Goal: Task Accomplishment & Management: Use online tool/utility

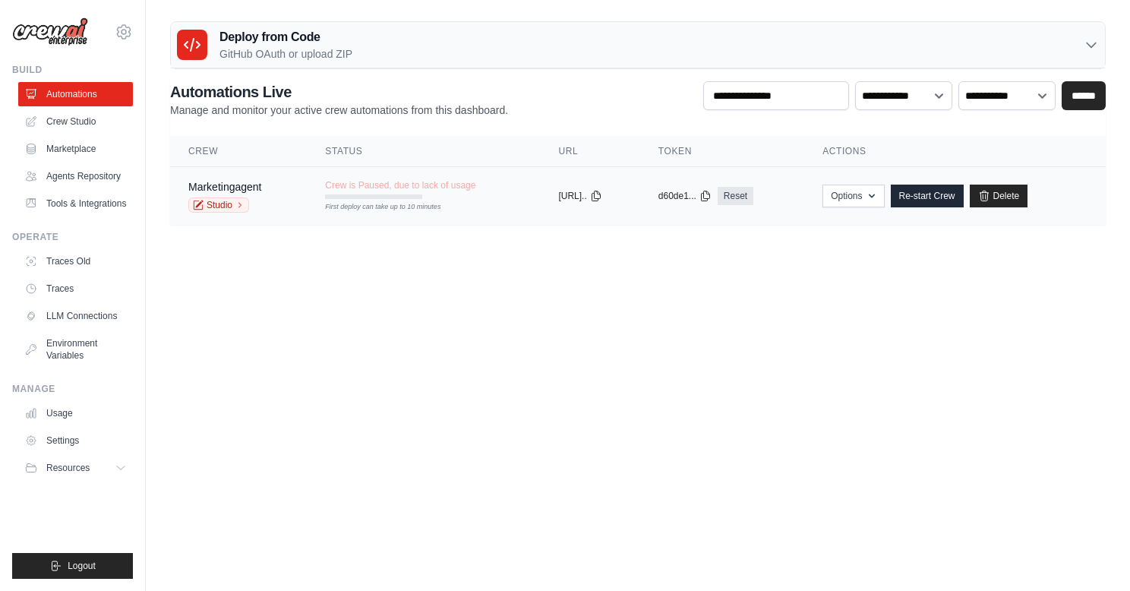
click at [266, 204] on div "Marketingagent Studio" at bounding box center [238, 195] width 100 height 33
click at [864, 198] on button "Options" at bounding box center [852, 195] width 61 height 23
click at [1047, 307] on body "[EMAIL_ADDRESS][DOMAIN_NAME] Settings Build Automations" at bounding box center [565, 295] width 1130 height 591
click at [948, 190] on link "Re-start Crew" at bounding box center [927, 195] width 73 height 23
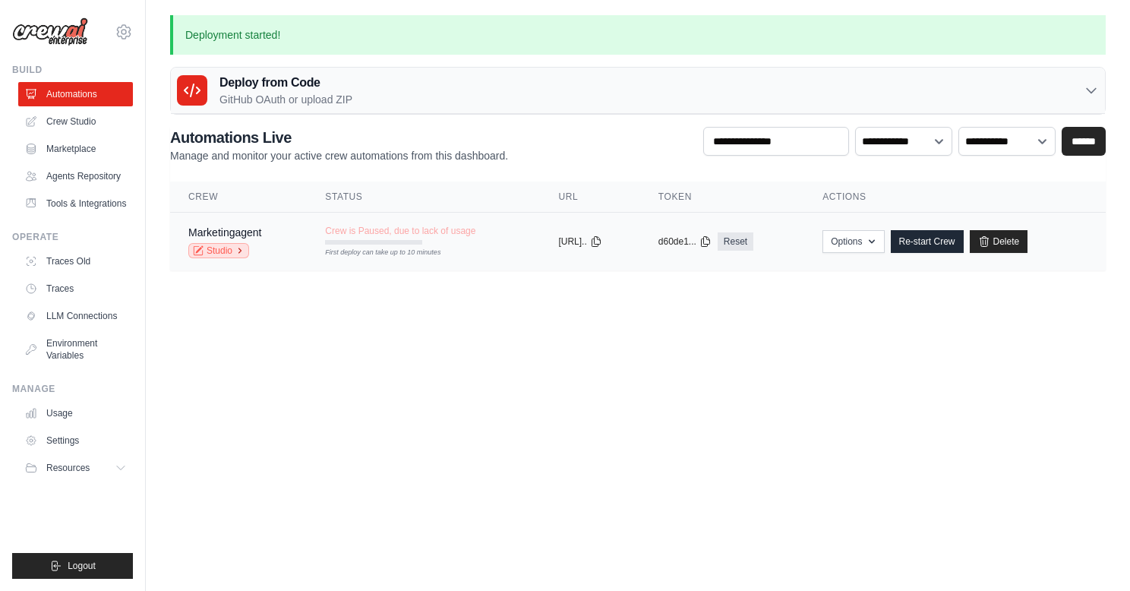
click at [229, 252] on link "Studio" at bounding box center [218, 250] width 61 height 15
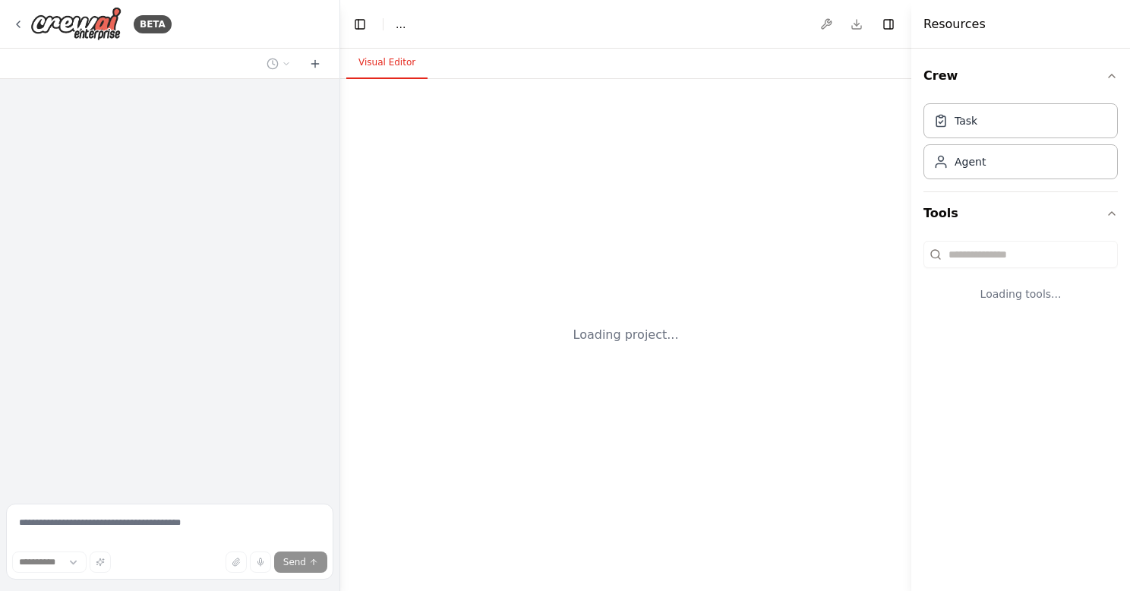
select select "****"
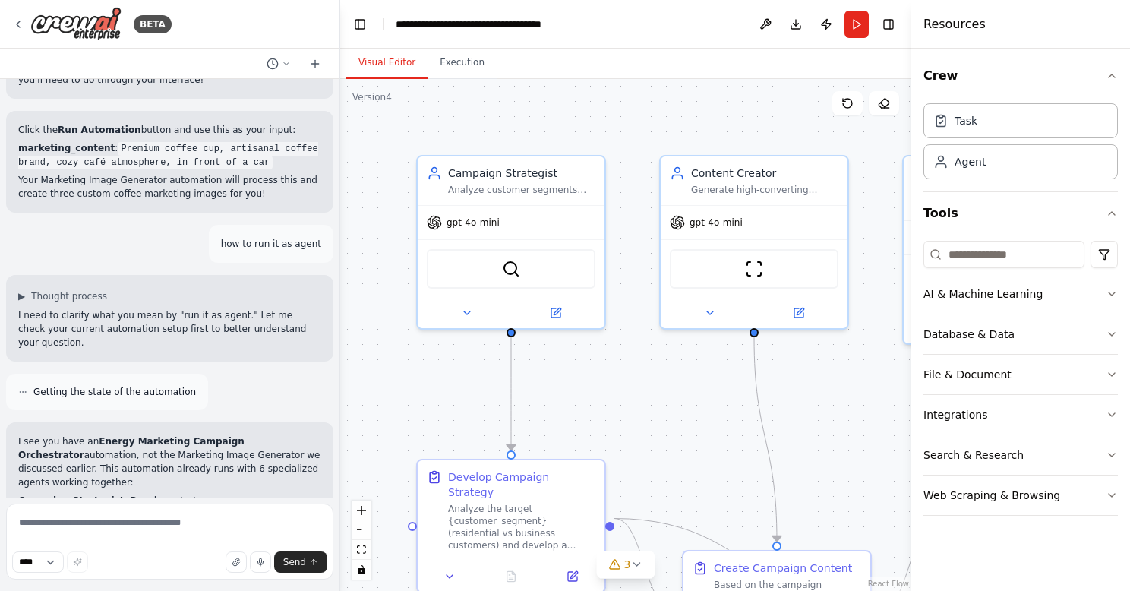
scroll to position [4173, 0]
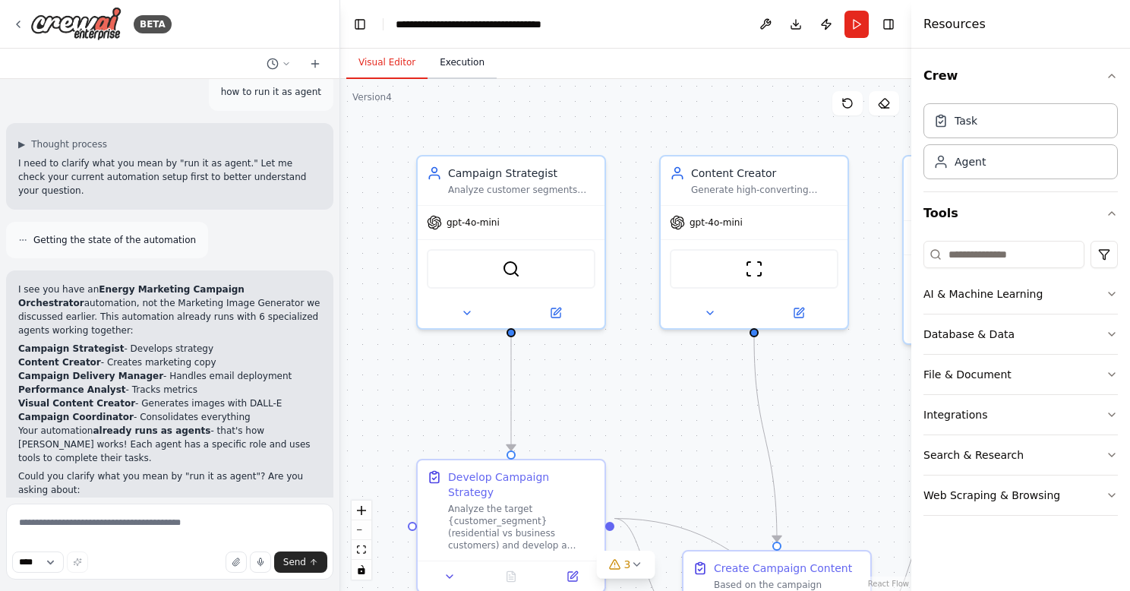
click at [471, 60] on button "Execution" at bounding box center [461, 63] width 69 height 32
click at [371, 61] on button "Visual Editor" at bounding box center [386, 63] width 81 height 32
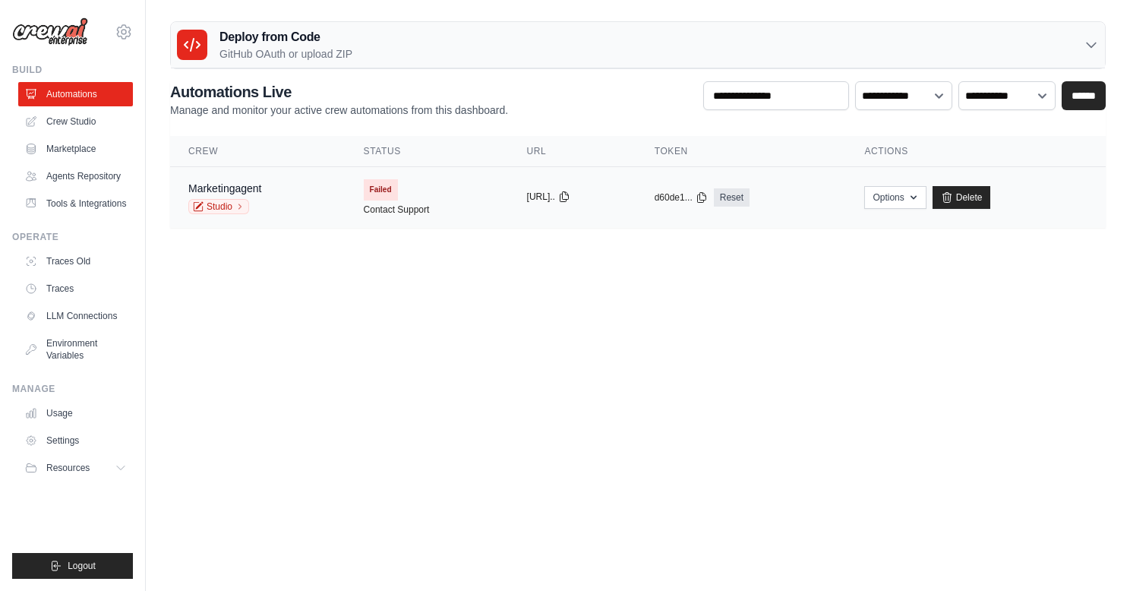
click at [570, 194] on icon at bounding box center [564, 197] width 12 height 12
click at [910, 201] on button "Options" at bounding box center [894, 196] width 61 height 23
click at [699, 263] on body "mitrasamrat007@gmail.com Settings Build Automations" at bounding box center [565, 295] width 1130 height 591
click at [220, 208] on link "Studio" at bounding box center [218, 206] width 61 height 15
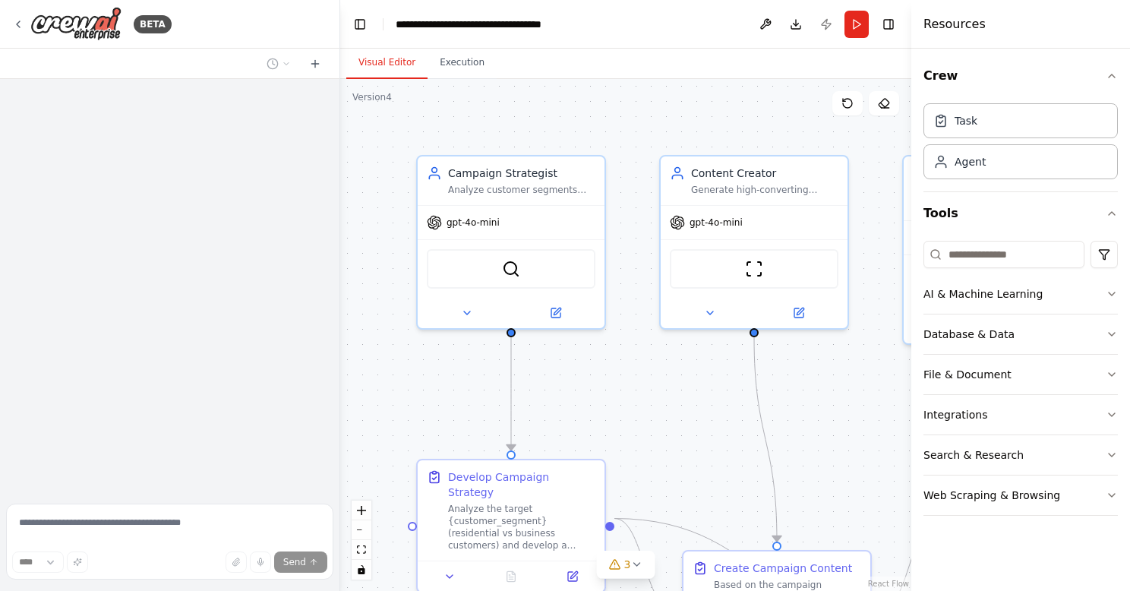
scroll to position [4173, 0]
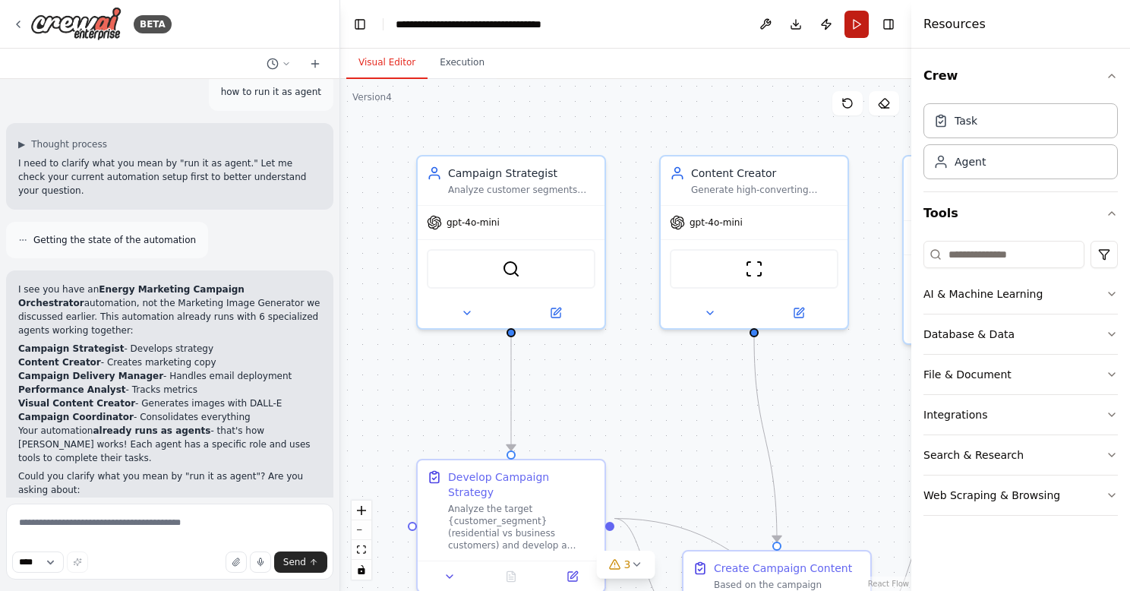
click at [866, 17] on button "Run" at bounding box center [856, 24] width 24 height 27
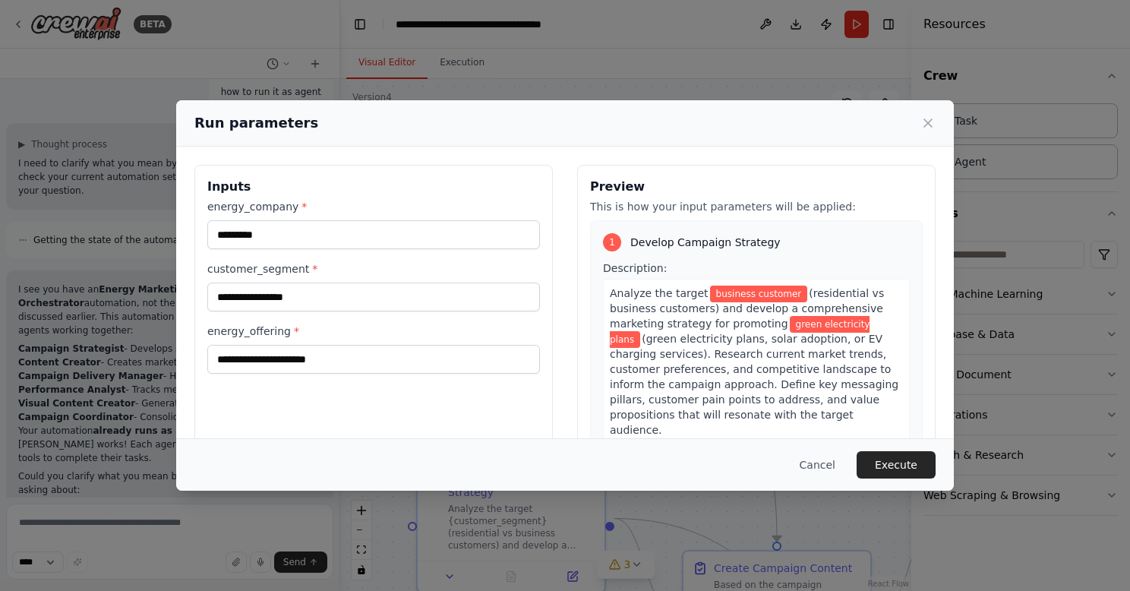
scroll to position [14, 0]
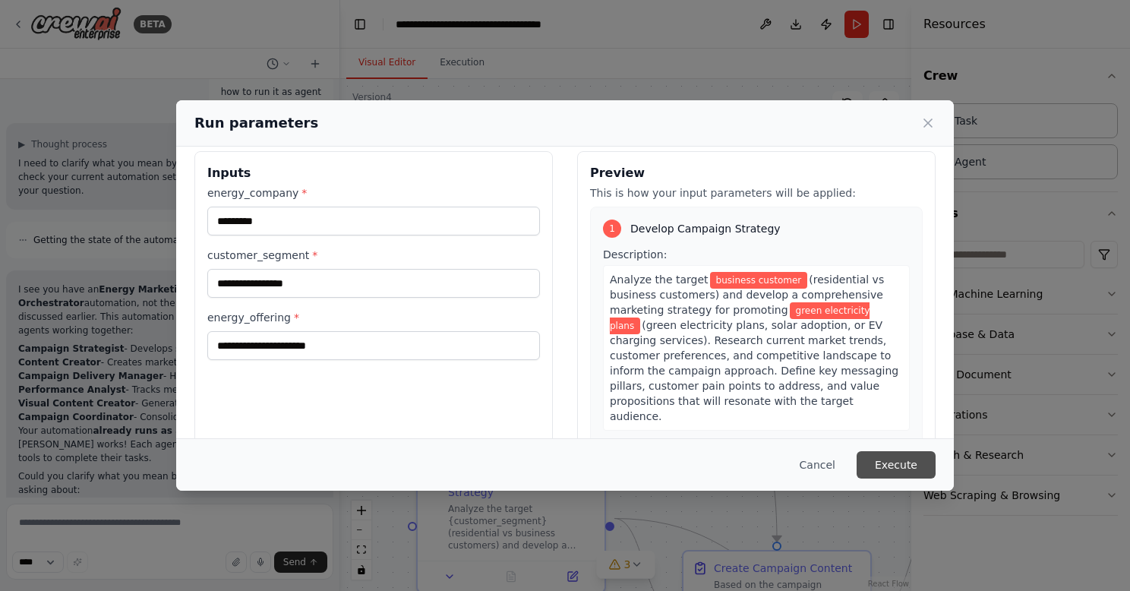
click at [910, 470] on button "Execute" at bounding box center [895, 464] width 79 height 27
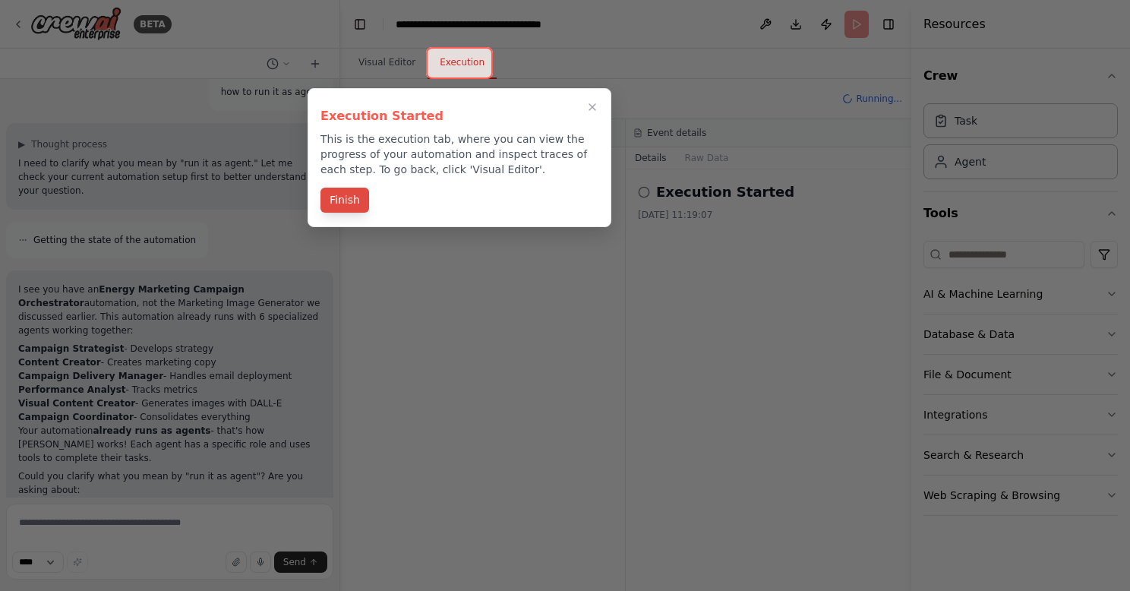
click at [345, 198] on button "Finish" at bounding box center [344, 200] width 49 height 25
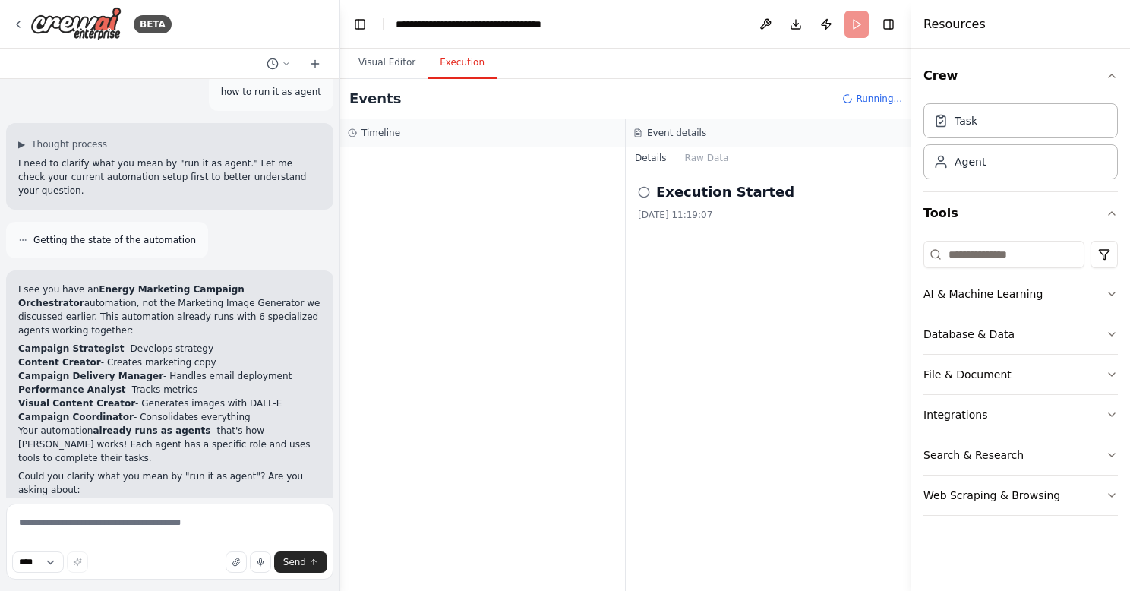
click at [640, 195] on circle at bounding box center [644, 192] width 10 height 10
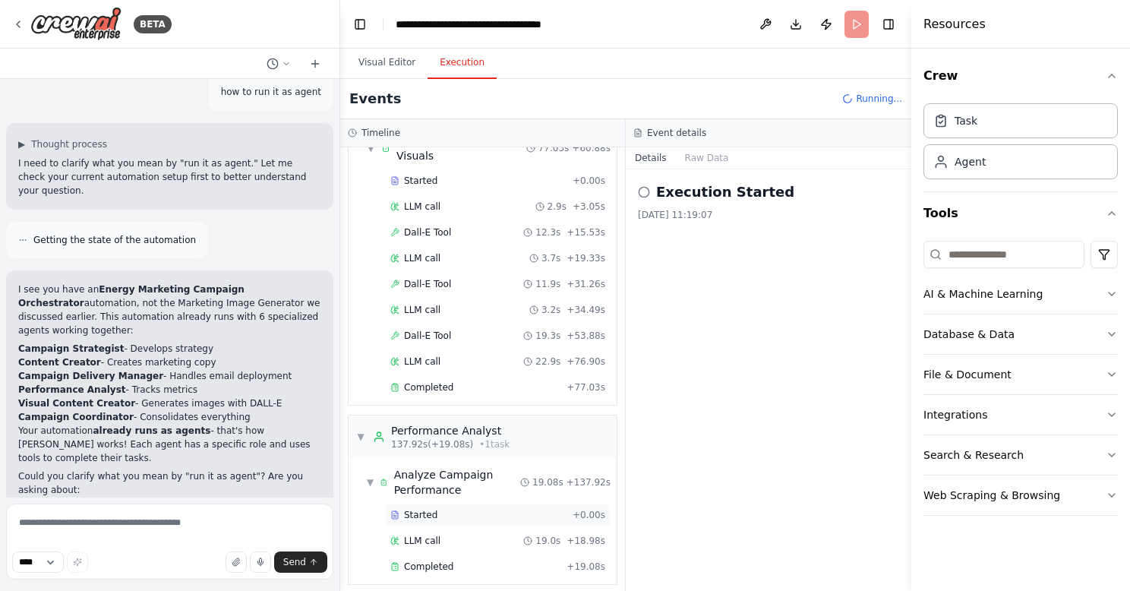
scroll to position [774, 0]
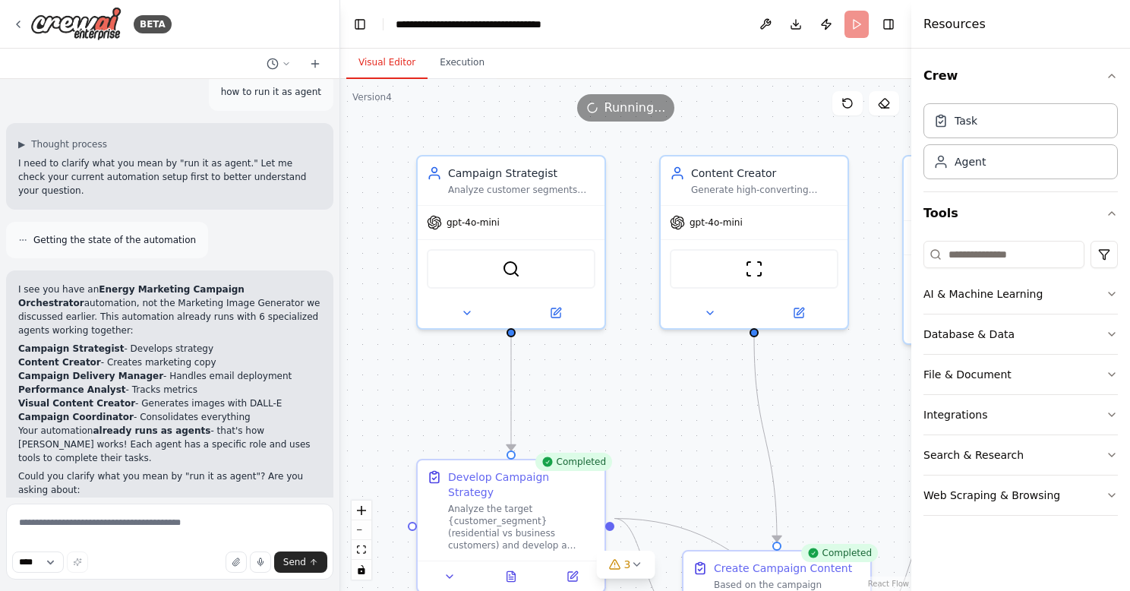
click at [386, 61] on button "Visual Editor" at bounding box center [386, 63] width 81 height 32
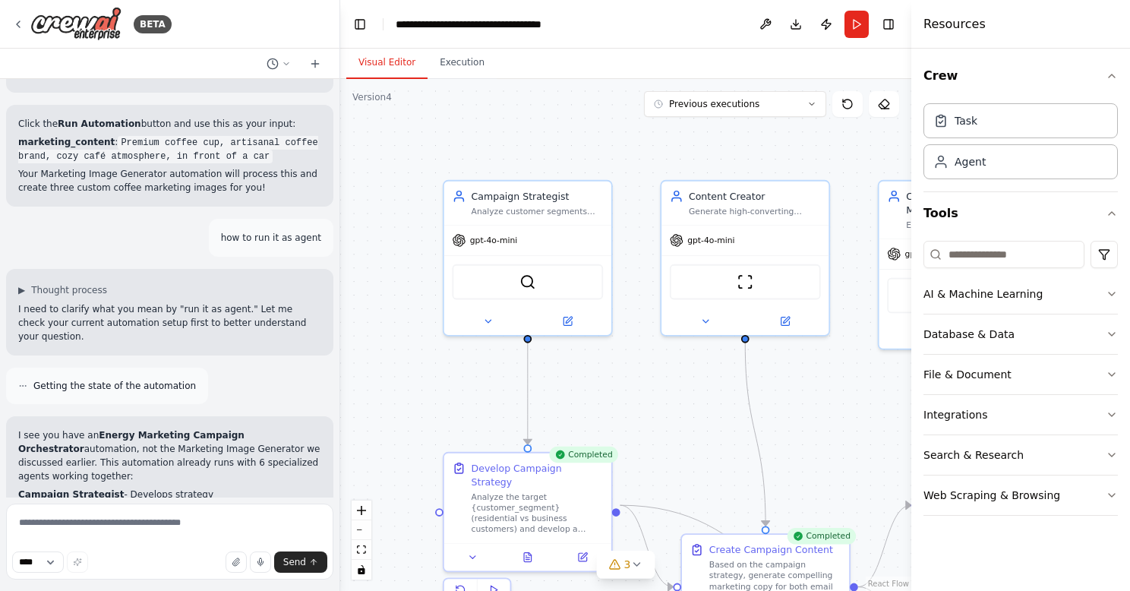
scroll to position [3925, 0]
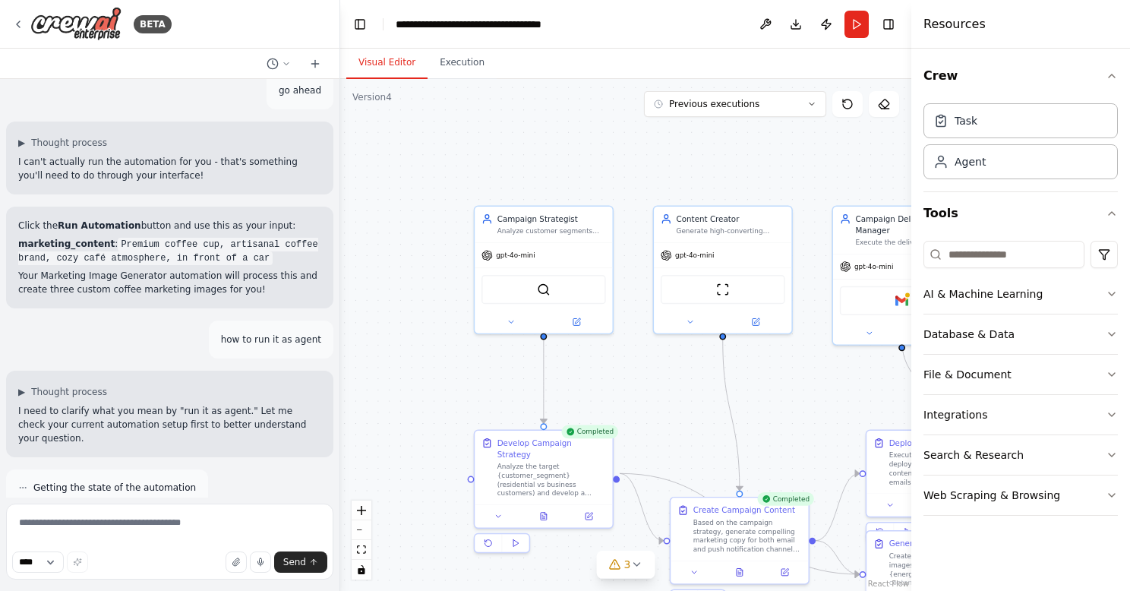
click at [440, 373] on div ".deletable-edge-delete-btn { width: 20px; height: 20px; border: 0px solid #ffff…" at bounding box center [625, 335] width 571 height 512
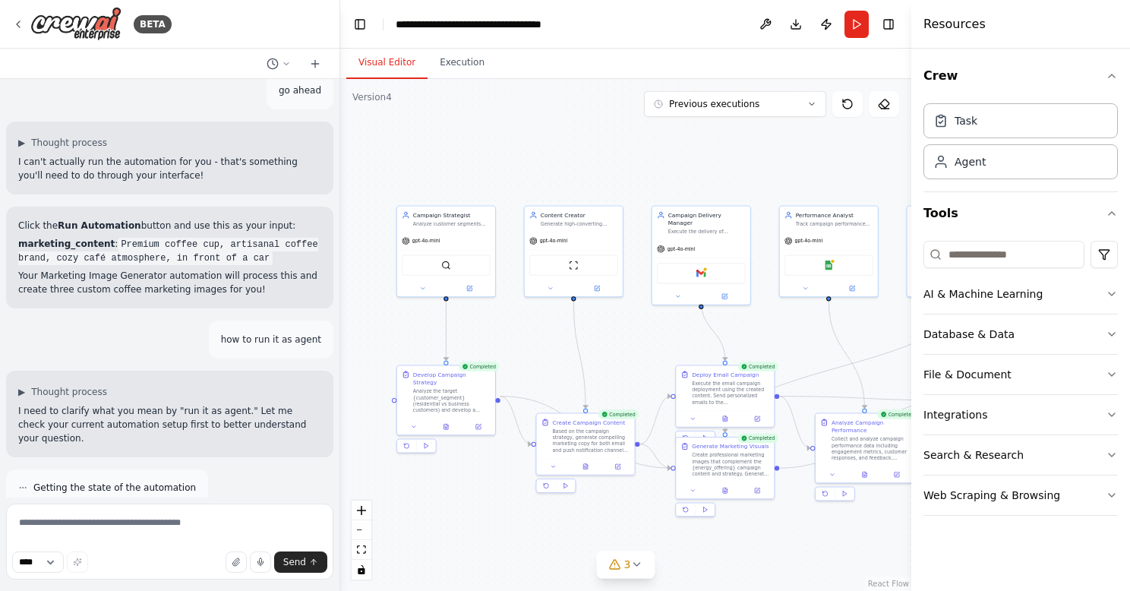
drag, startPoint x: 818, startPoint y: 423, endPoint x: 648, endPoint y: 359, distance: 180.9
click at [648, 359] on div ".deletable-edge-delete-btn { width: 20px; height: 20px; border: 0px solid #ffff…" at bounding box center [625, 335] width 571 height 512
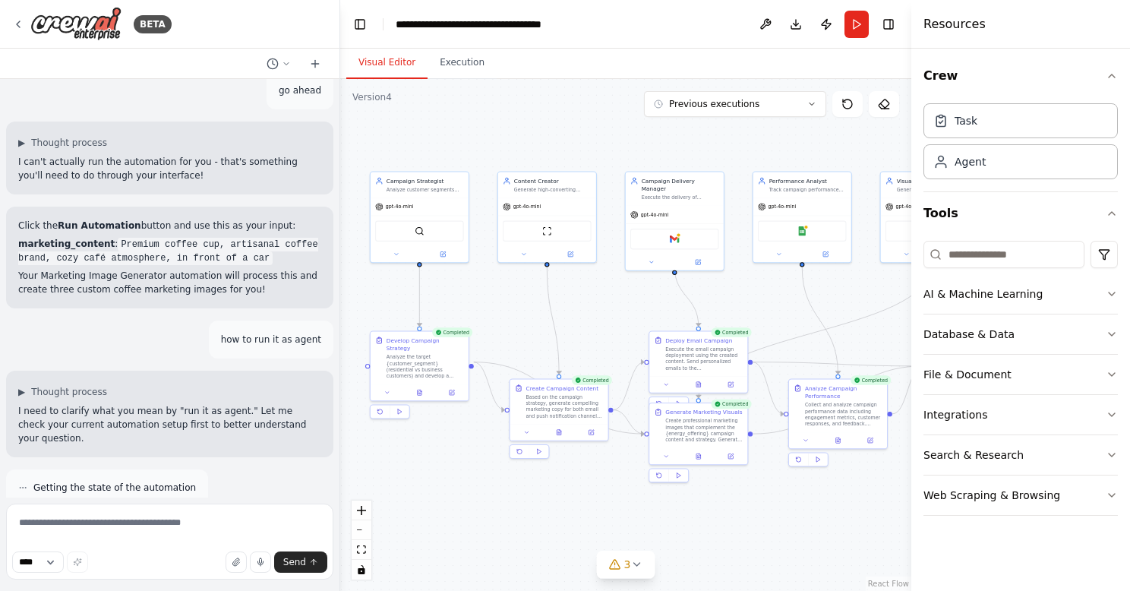
drag, startPoint x: 635, startPoint y: 337, endPoint x: 612, endPoint y: 305, distance: 39.2
click at [612, 305] on div ".deletable-edge-delete-btn { width: 20px; height: 20px; border: 0px solid #ffff…" at bounding box center [625, 335] width 571 height 512
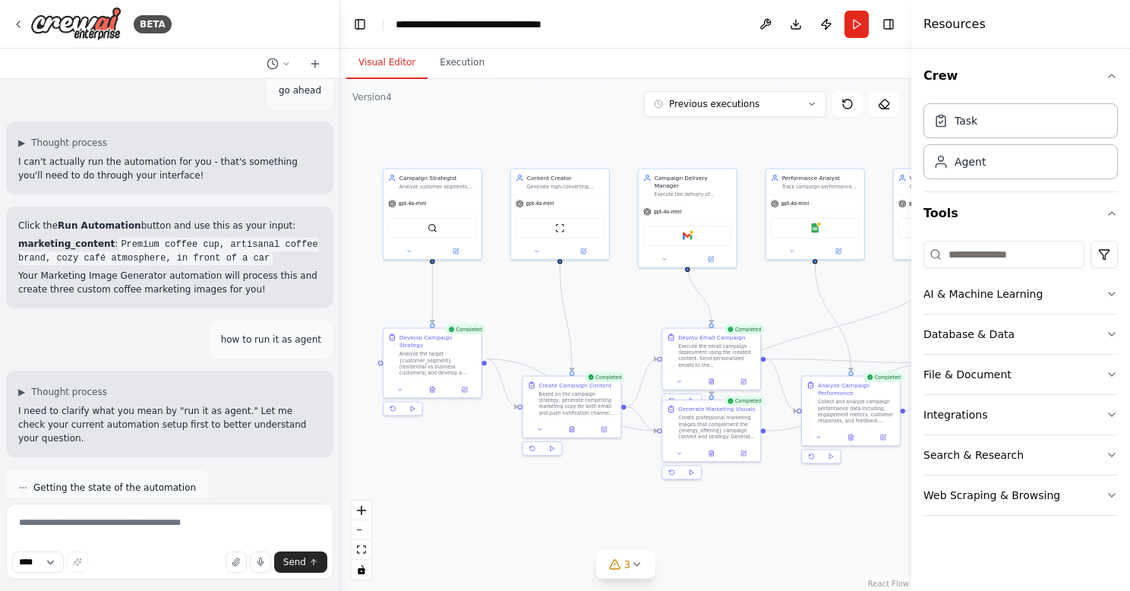
drag, startPoint x: 742, startPoint y: 299, endPoint x: 755, endPoint y: 296, distance: 13.3
click at [755, 296] on div ".deletable-edge-delete-btn { width: 20px; height: 20px; border: 0px solid #ffff…" at bounding box center [625, 335] width 571 height 512
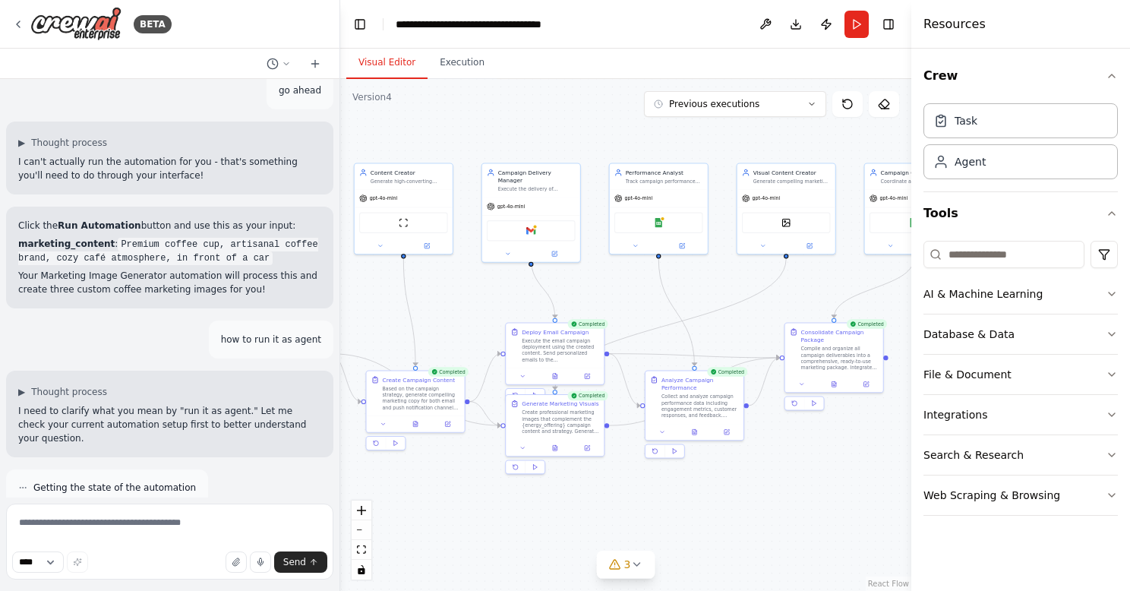
drag, startPoint x: 822, startPoint y: 309, endPoint x: 591, endPoint y: 317, distance: 231.0
click at [591, 317] on div ".deletable-edge-delete-btn { width: 20px; height: 20px; border: 0px solid #ffff…" at bounding box center [625, 335] width 571 height 512
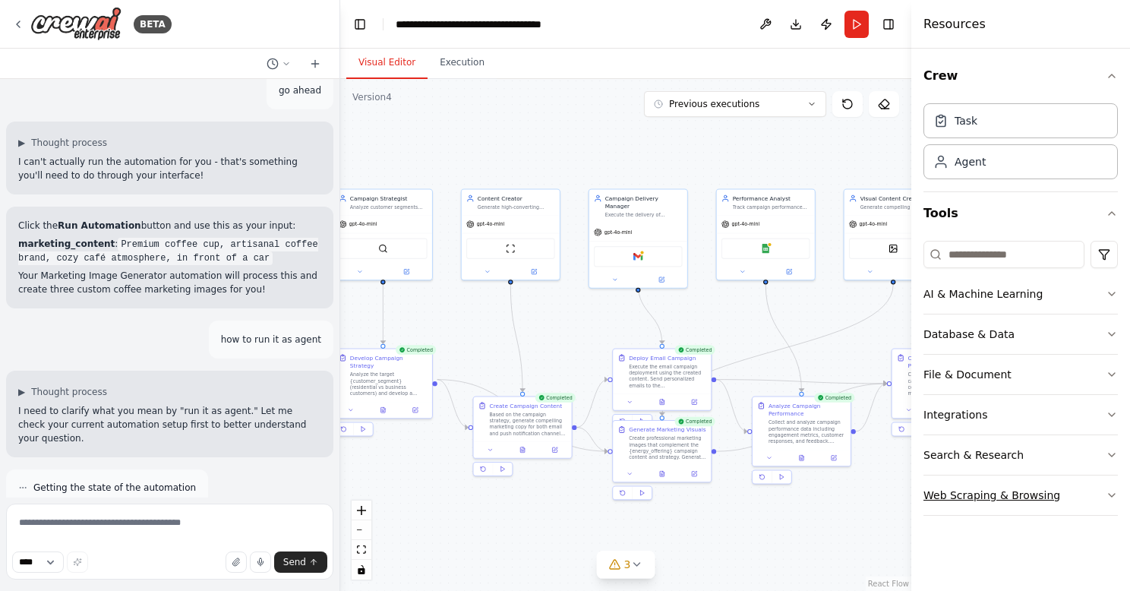
drag, startPoint x: 840, startPoint y: 494, endPoint x: 1021, endPoint y: 506, distance: 181.1
click at [1021, 506] on div "BETA I want to build 2 agent which connect to gpt 5.0 and generate image for ma…" at bounding box center [565, 295] width 1130 height 591
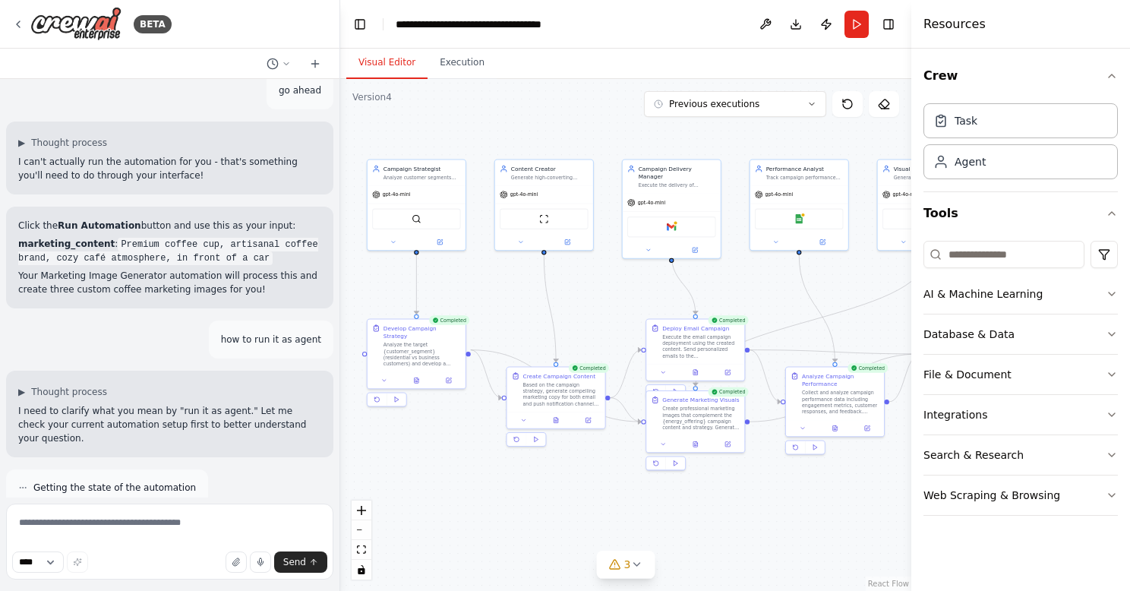
drag, startPoint x: 832, startPoint y: 524, endPoint x: 866, endPoint y: 494, distance: 45.2
click at [866, 494] on div ".deletable-edge-delete-btn { width: 20px; height: 20px; border: 0px solid #ffff…" at bounding box center [625, 335] width 571 height 512
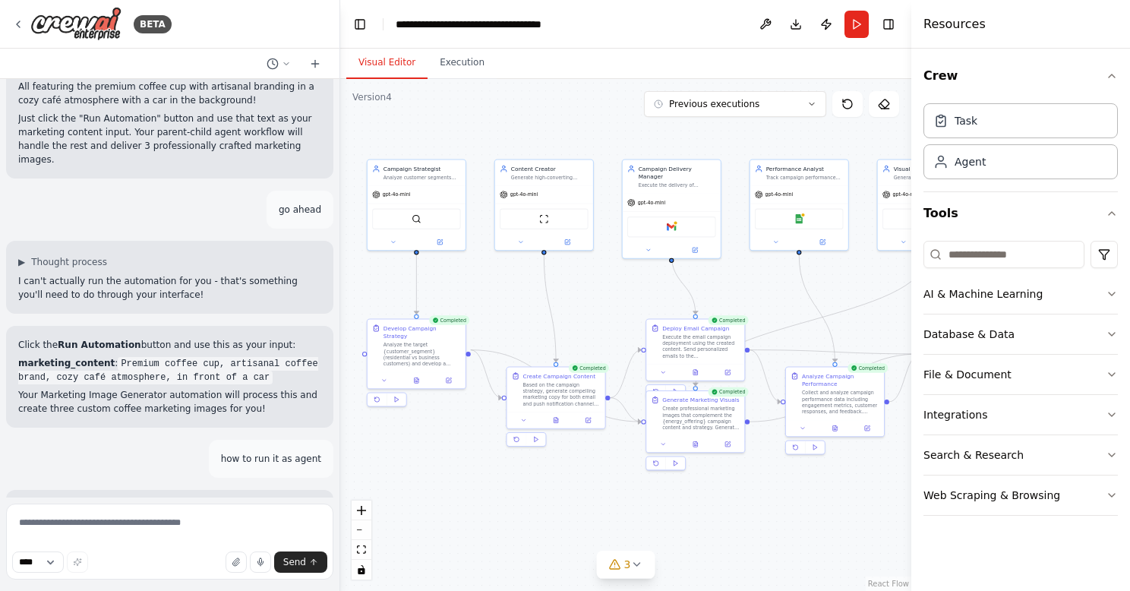
scroll to position [4296, 0]
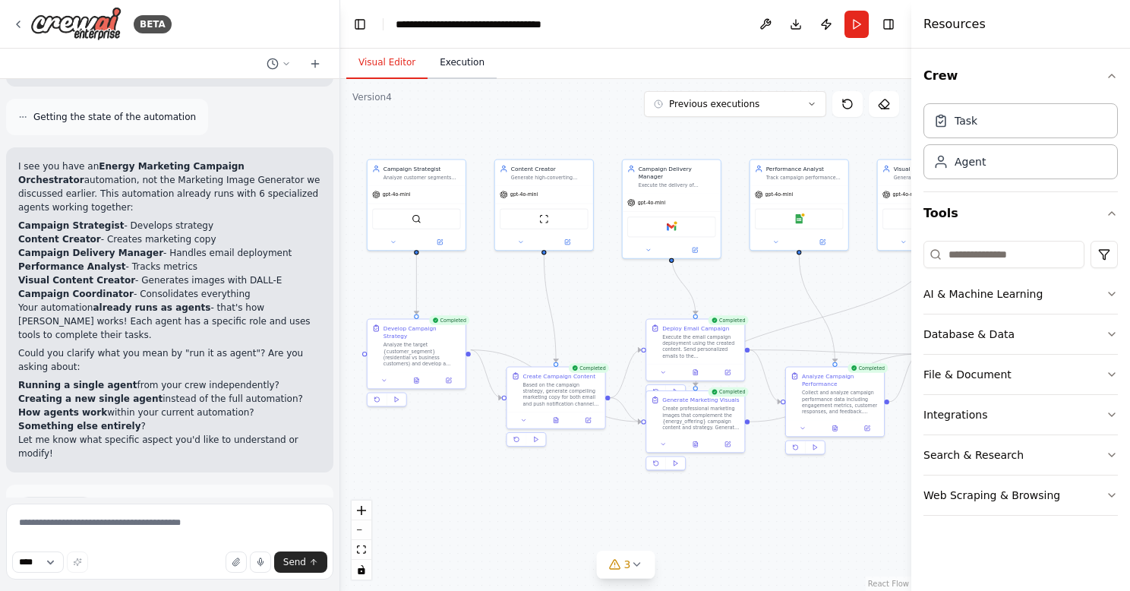
click at [465, 63] on button "Execution" at bounding box center [461, 63] width 69 height 32
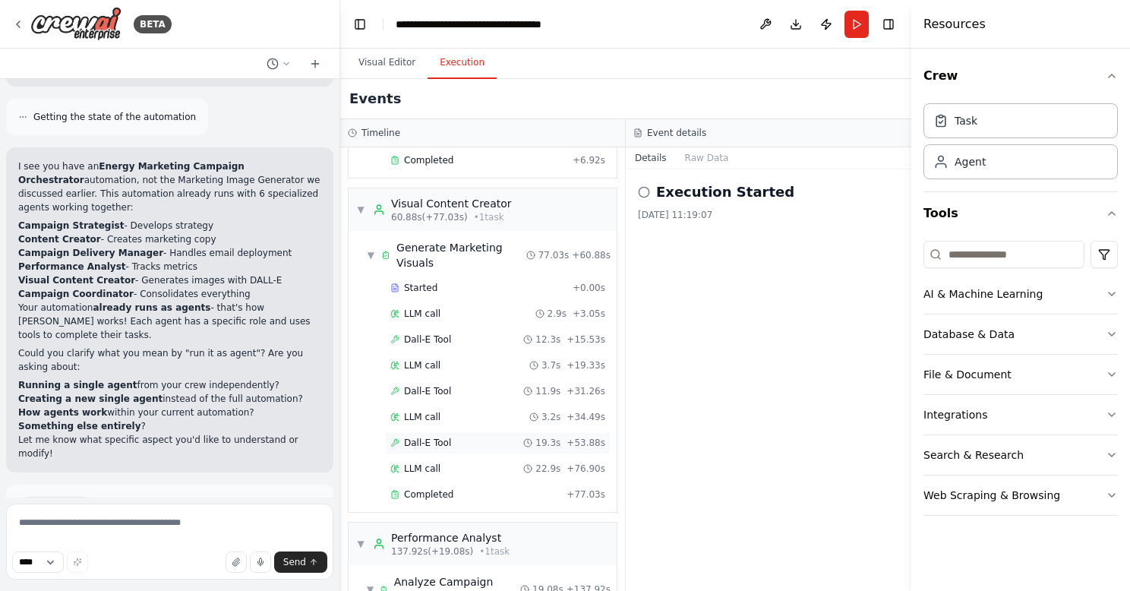
scroll to position [1040, 0]
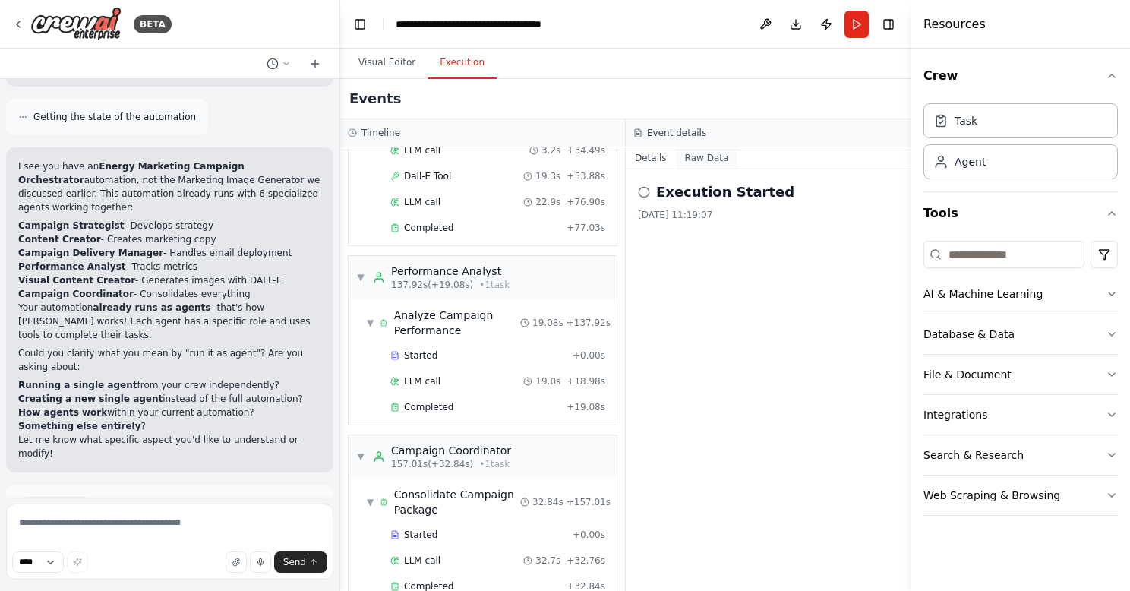
click at [706, 153] on button "Raw Data" at bounding box center [707, 157] width 62 height 21
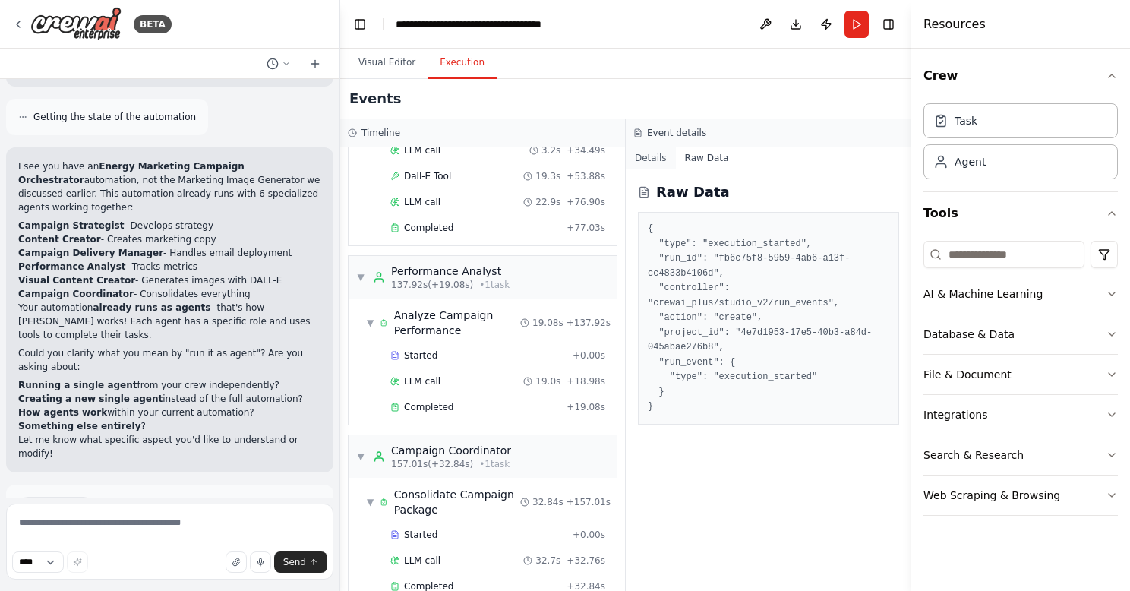
click at [646, 156] on button "Details" at bounding box center [651, 157] width 50 height 21
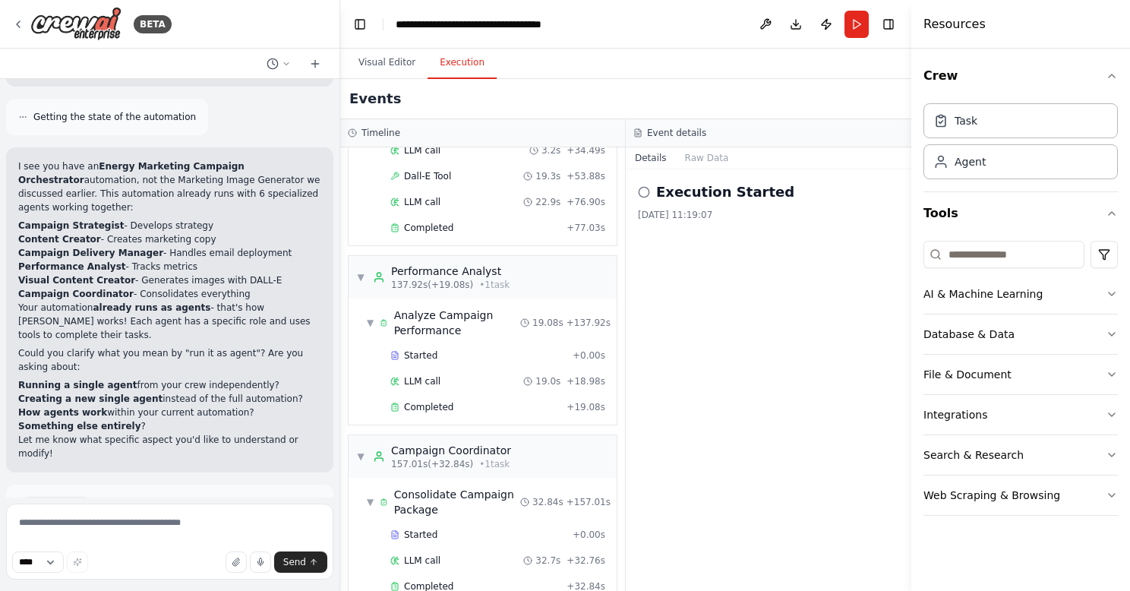
click at [642, 189] on icon at bounding box center [644, 192] width 12 height 12
click at [694, 160] on button "Raw Data" at bounding box center [707, 157] width 62 height 21
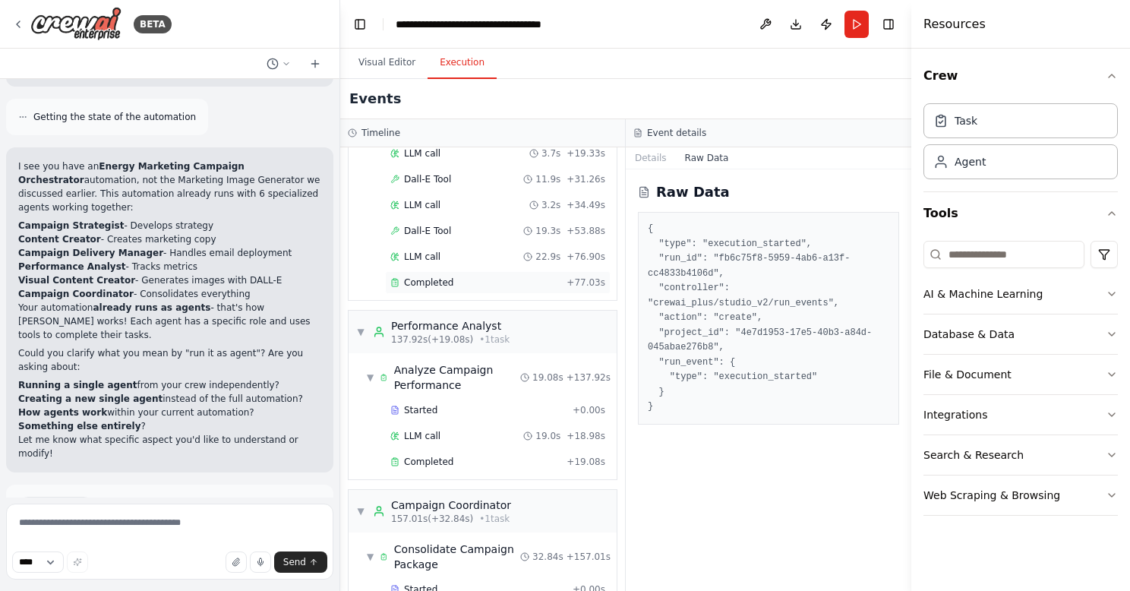
click at [429, 276] on span "Completed" at bounding box center [428, 282] width 49 height 12
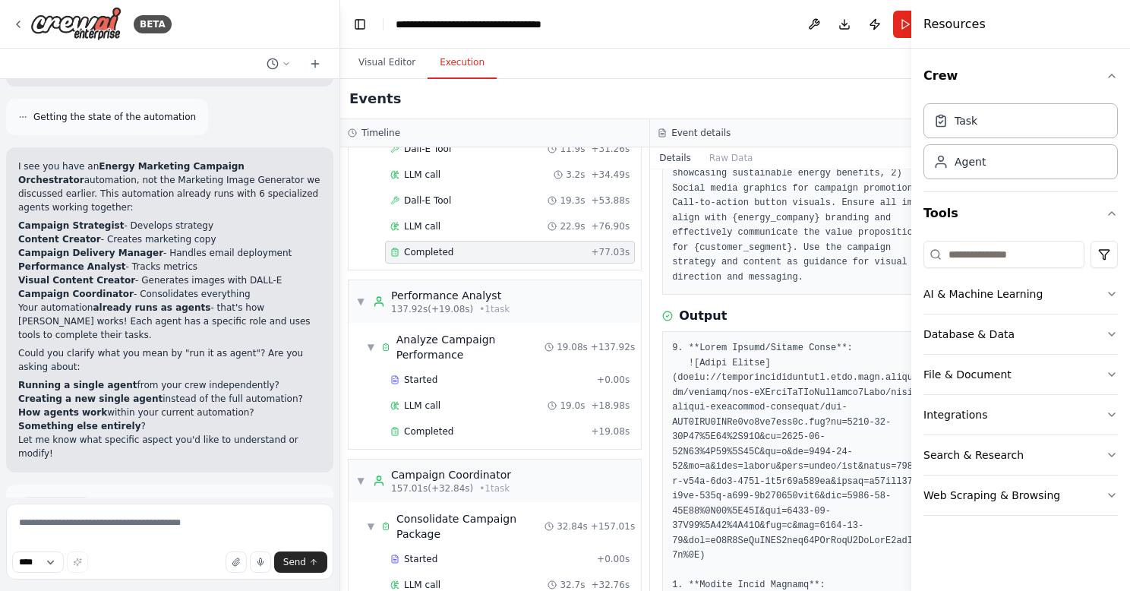
scroll to position [64, 0]
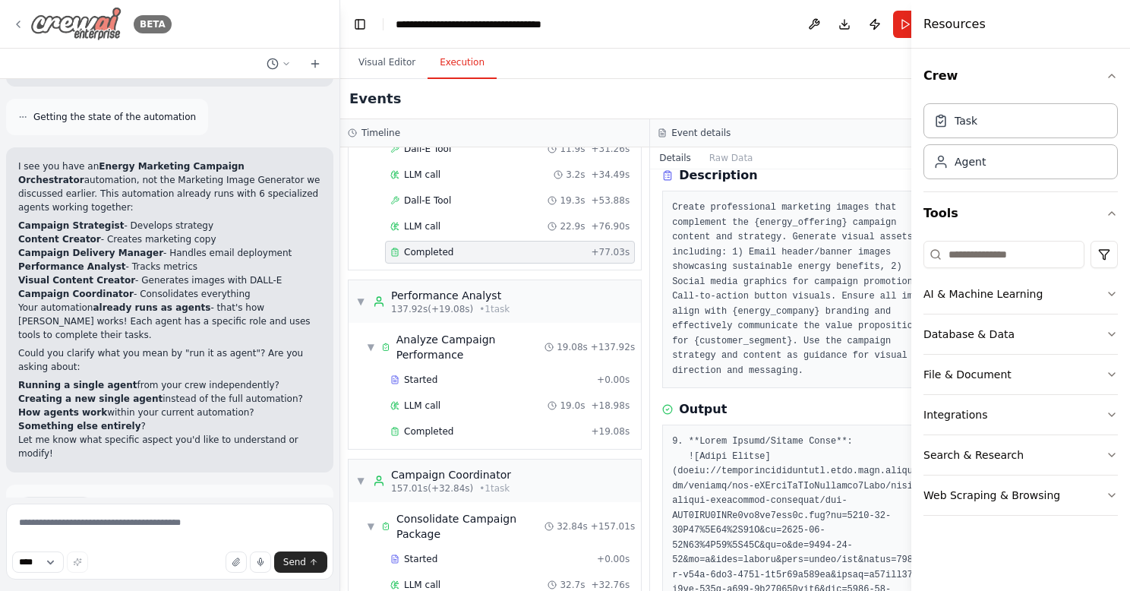
click at [76, 22] on img at bounding box center [75, 24] width 91 height 34
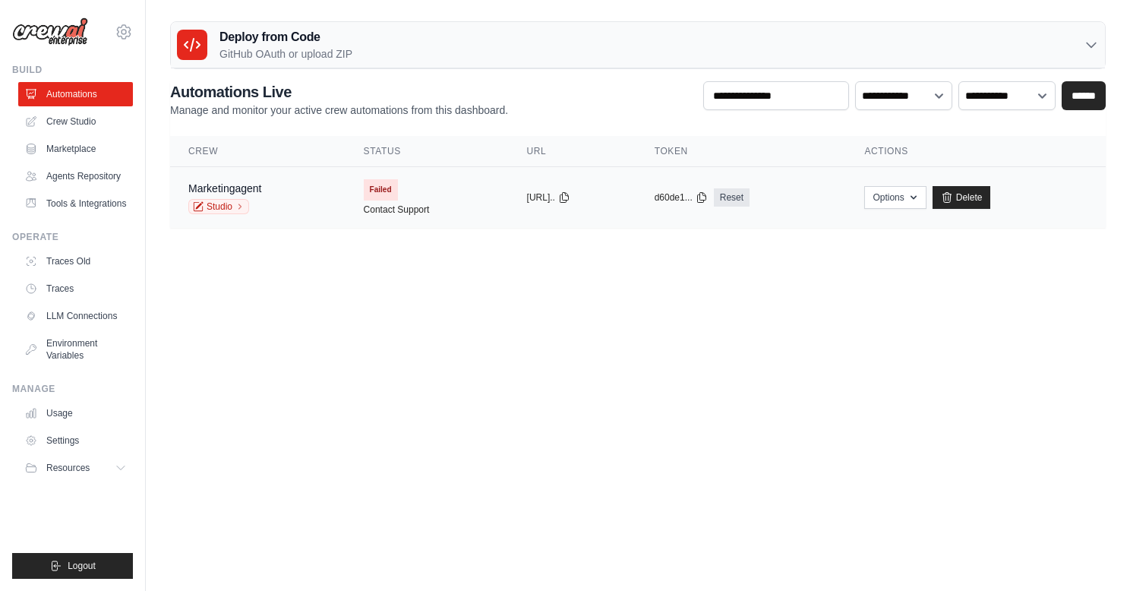
click at [371, 188] on span "Failed" at bounding box center [381, 189] width 34 height 21
click at [916, 195] on button "Options" at bounding box center [894, 196] width 61 height 23
click at [698, 273] on body "[EMAIL_ADDRESS][DOMAIN_NAME] Settings Build Automations" at bounding box center [565, 295] width 1130 height 591
click at [568, 198] on icon at bounding box center [564, 197] width 8 height 10
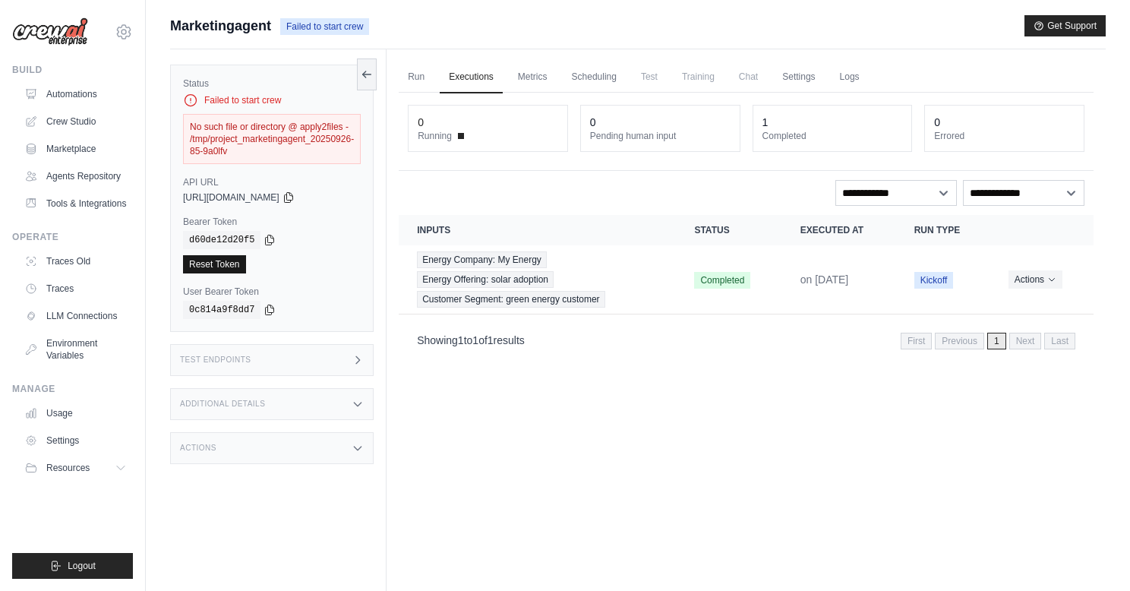
click at [218, 266] on link "Reset Token" at bounding box center [214, 264] width 63 height 18
click at [230, 196] on span "[URL][DOMAIN_NAME]" at bounding box center [231, 197] width 96 height 12
click at [535, 429] on div "Run Executions Metrics Scheduling Test Training Chat Settings Logs 0 Running 0 …" at bounding box center [745, 344] width 719 height 591
click at [59, 35] on img at bounding box center [50, 31] width 76 height 29
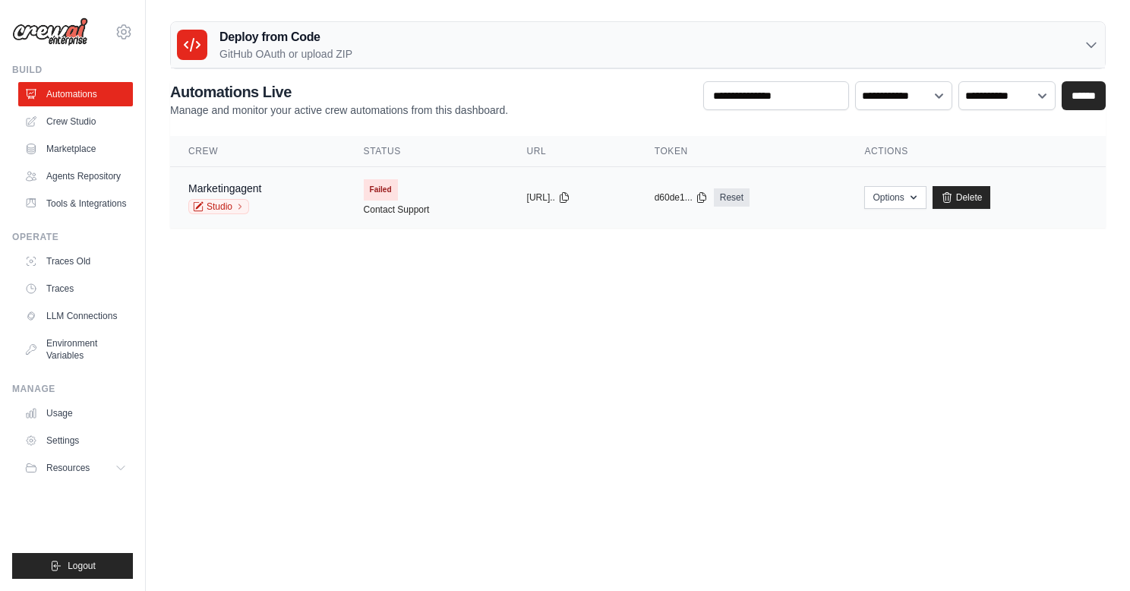
click at [371, 189] on span "Failed" at bounding box center [381, 189] width 34 height 21
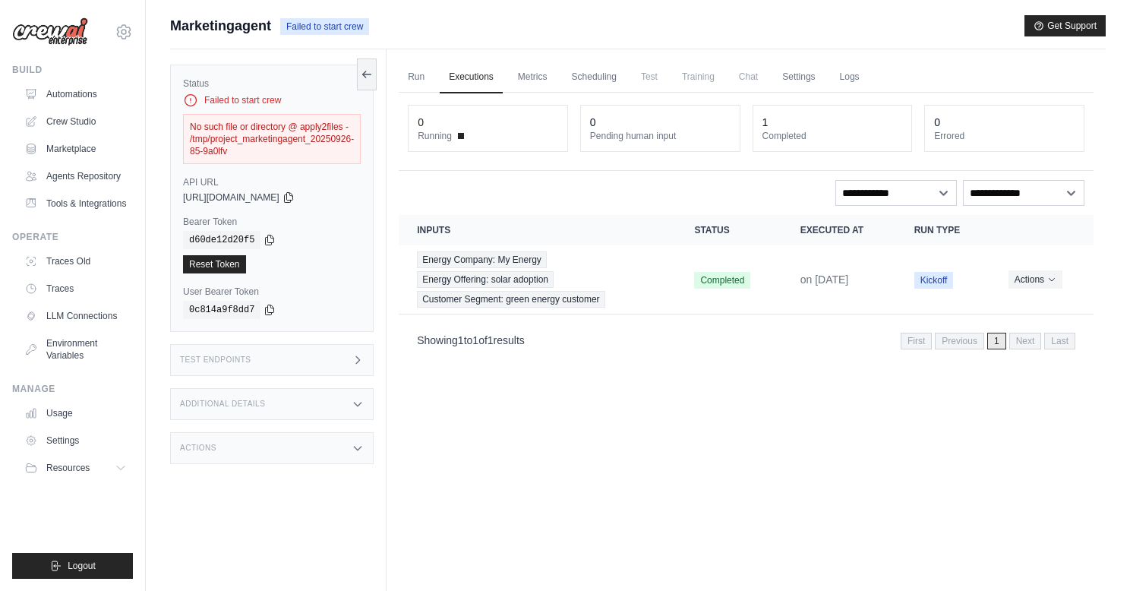
drag, startPoint x: 276, startPoint y: 128, endPoint x: 316, endPoint y: 150, distance: 45.2
click at [316, 150] on div "No such file or directory @ apply2files - /tmp/project_marketingagent_20250926-…" at bounding box center [272, 139] width 178 height 50
click at [201, 263] on div "copied" at bounding box center [205, 255] width 33 height 18
click at [213, 265] on link "Reset Token" at bounding box center [214, 264] width 63 height 18
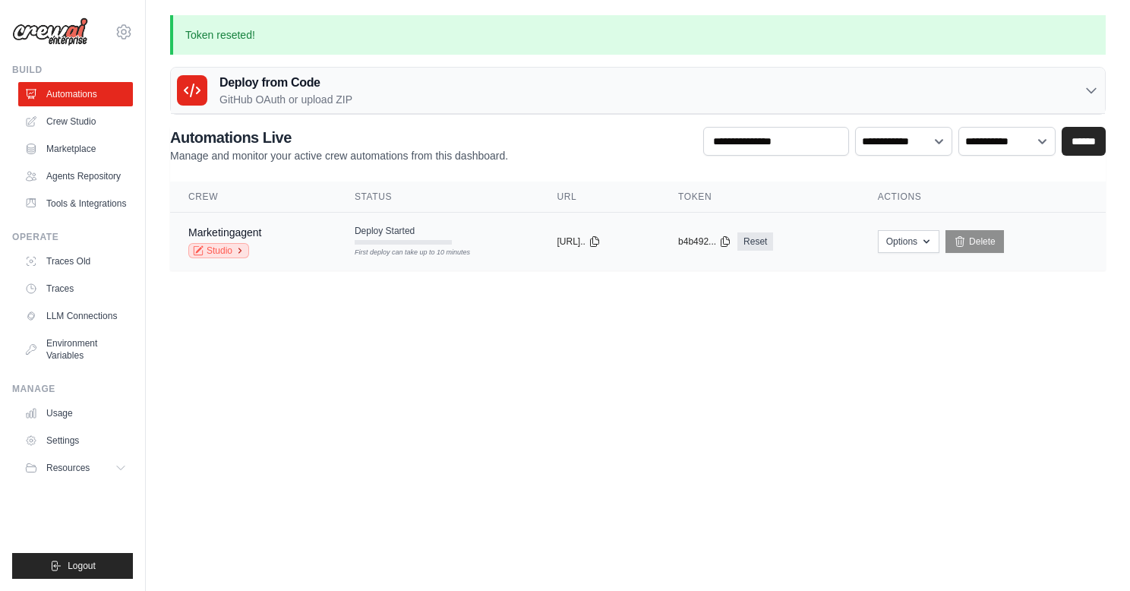
click at [222, 250] on link "Studio" at bounding box center [218, 250] width 61 height 15
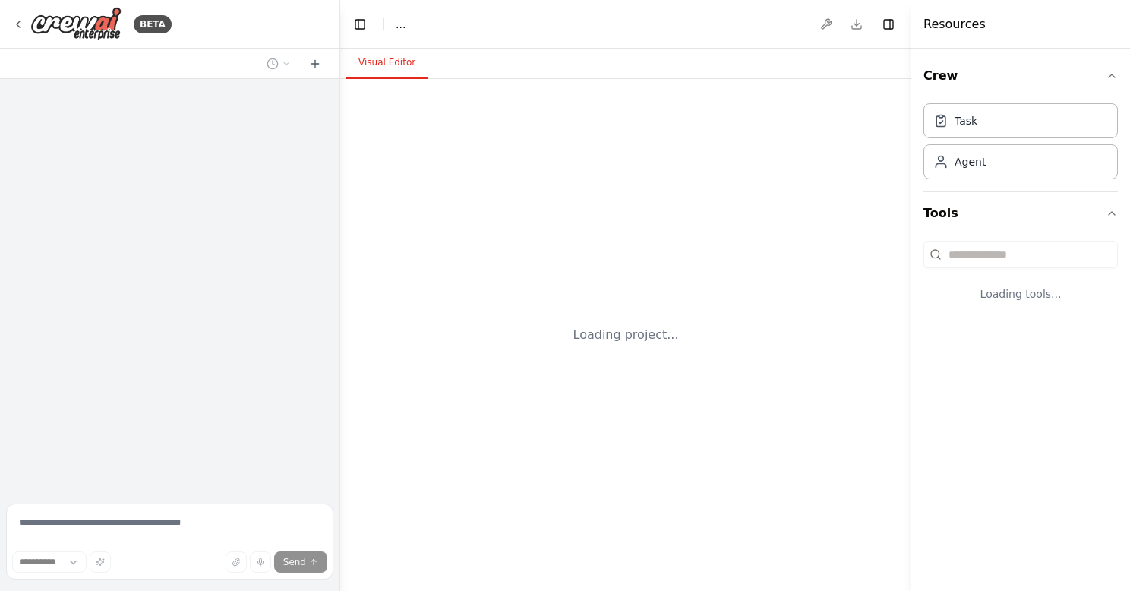
select select "****"
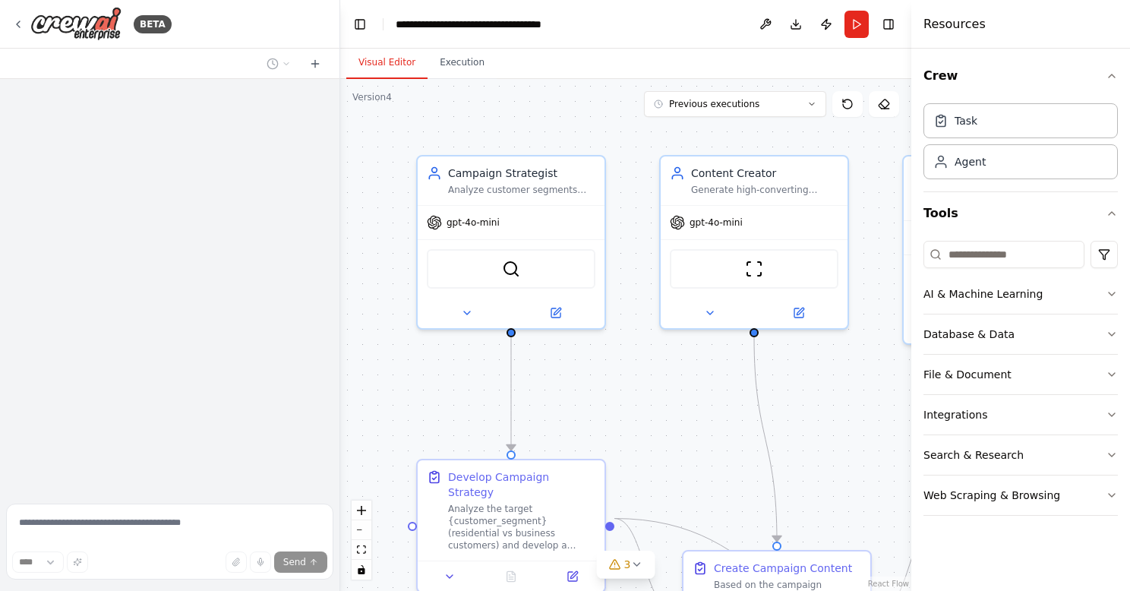
scroll to position [4173, 0]
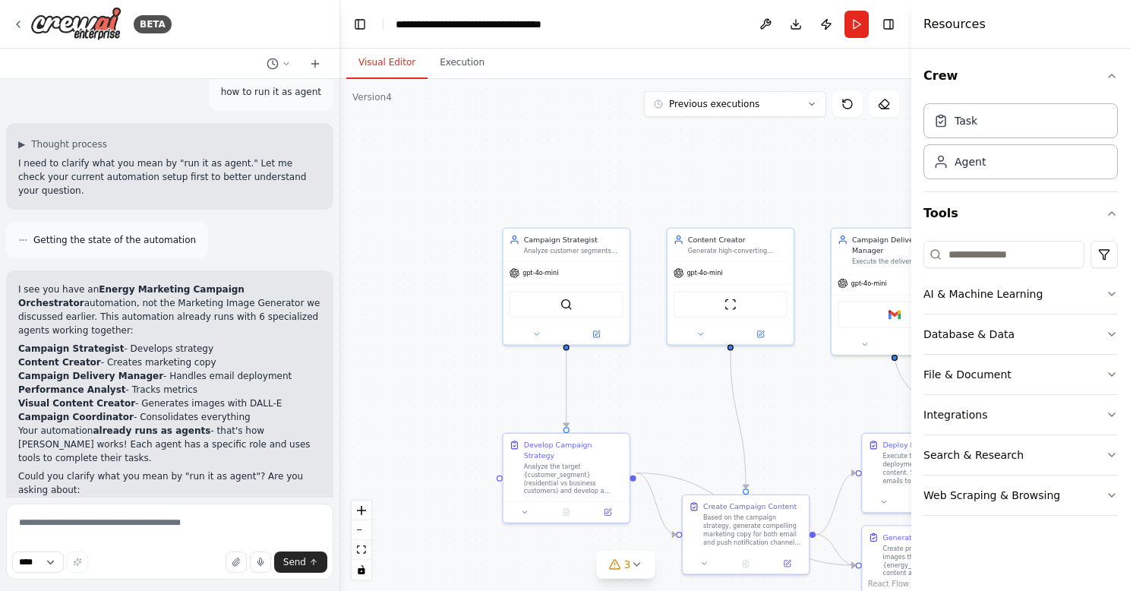
click at [577, 150] on div ".deletable-edge-delete-btn { width: 20px; height: 20px; border: 0px solid #ffff…" at bounding box center [625, 335] width 571 height 512
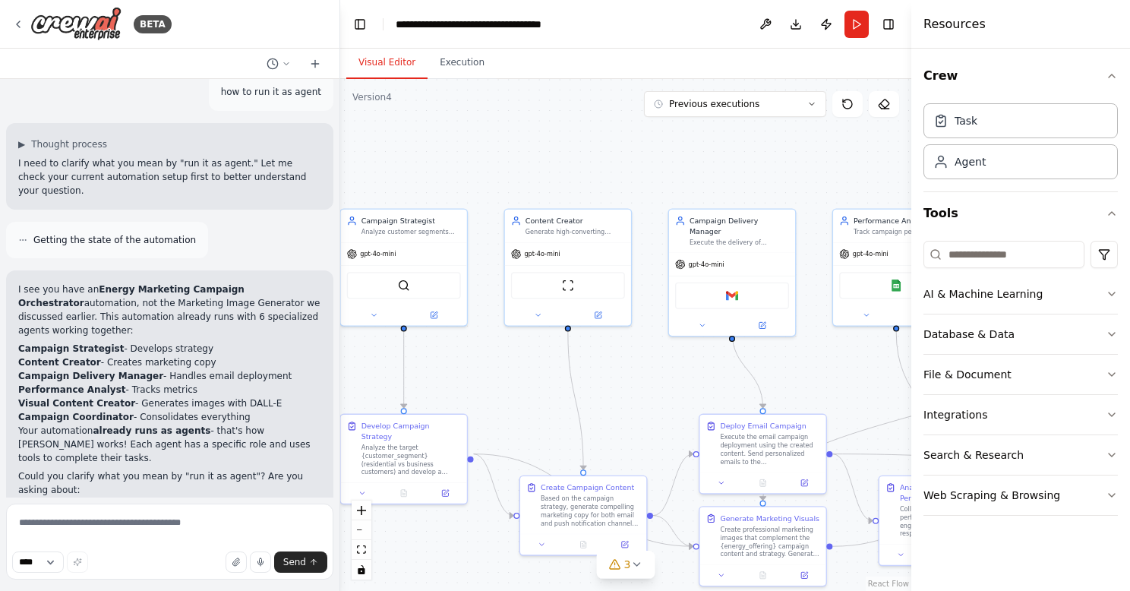
drag, startPoint x: 577, startPoint y: 150, endPoint x: 414, endPoint y: 131, distance: 164.4
click at [414, 131] on div ".deletable-edge-delete-btn { width: 20px; height: 20px; border: 0px solid #ffff…" at bounding box center [625, 335] width 571 height 512
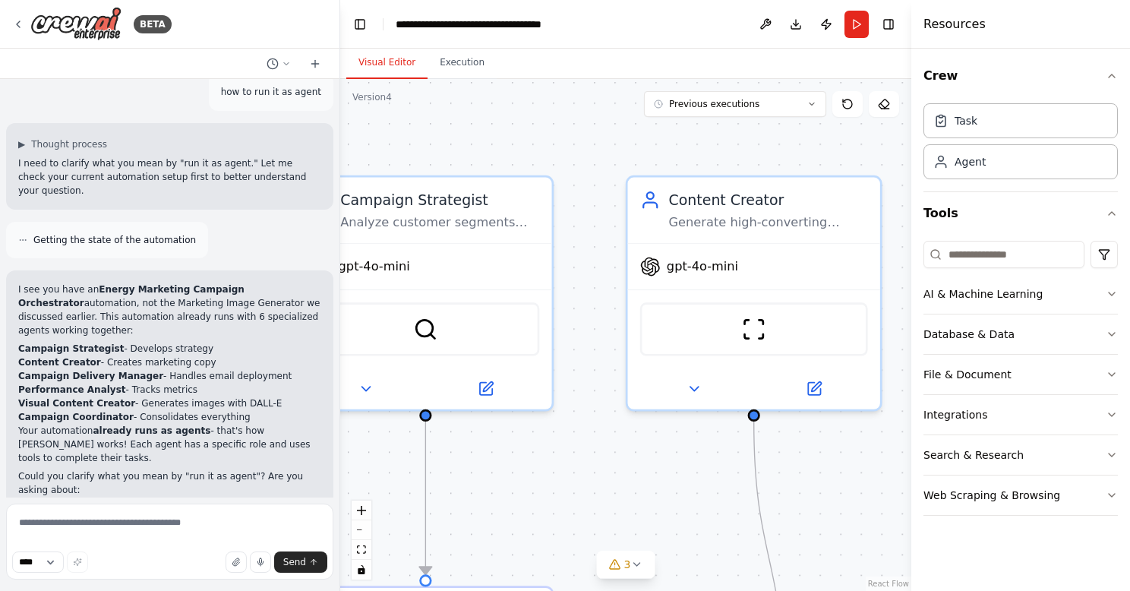
drag, startPoint x: 469, startPoint y: 194, endPoint x: 503, endPoint y: 85, distance: 114.3
click at [503, 85] on div ".deletable-edge-delete-btn { width: 20px; height: 20px; border: 0px solid #ffff…" at bounding box center [625, 335] width 571 height 512
click at [489, 142] on div ".deletable-edge-delete-btn { width: 20px; height: 20px; border: 0px solid #ffff…" at bounding box center [625, 335] width 571 height 512
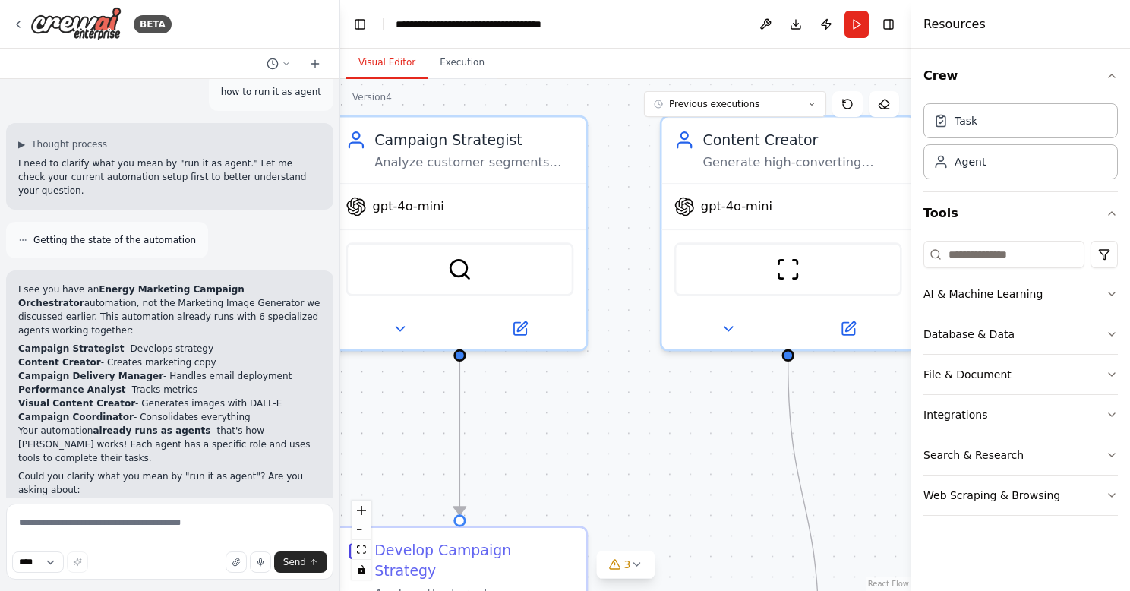
drag, startPoint x: 517, startPoint y: 124, endPoint x: 548, endPoint y: 33, distance: 95.6
click at [548, 33] on main "**********" at bounding box center [625, 295] width 571 height 591
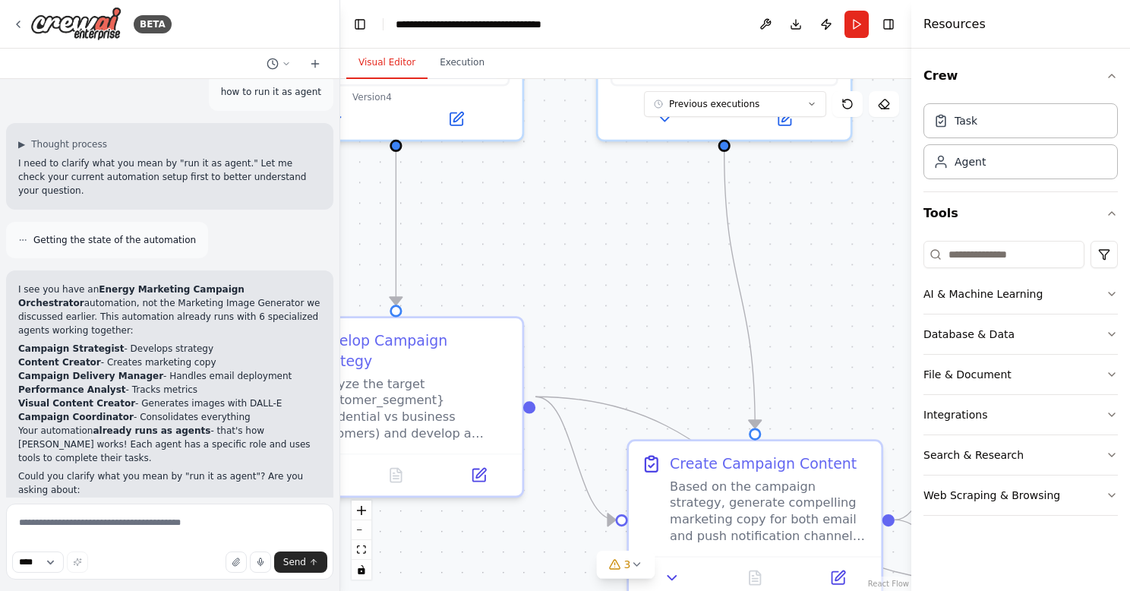
drag, startPoint x: 660, startPoint y: 398, endPoint x: 595, endPoint y: 205, distance: 203.4
click at [595, 205] on div ".deletable-edge-delete-btn { width: 20px; height: 20px; border: 0px solid #ffff…" at bounding box center [625, 335] width 571 height 512
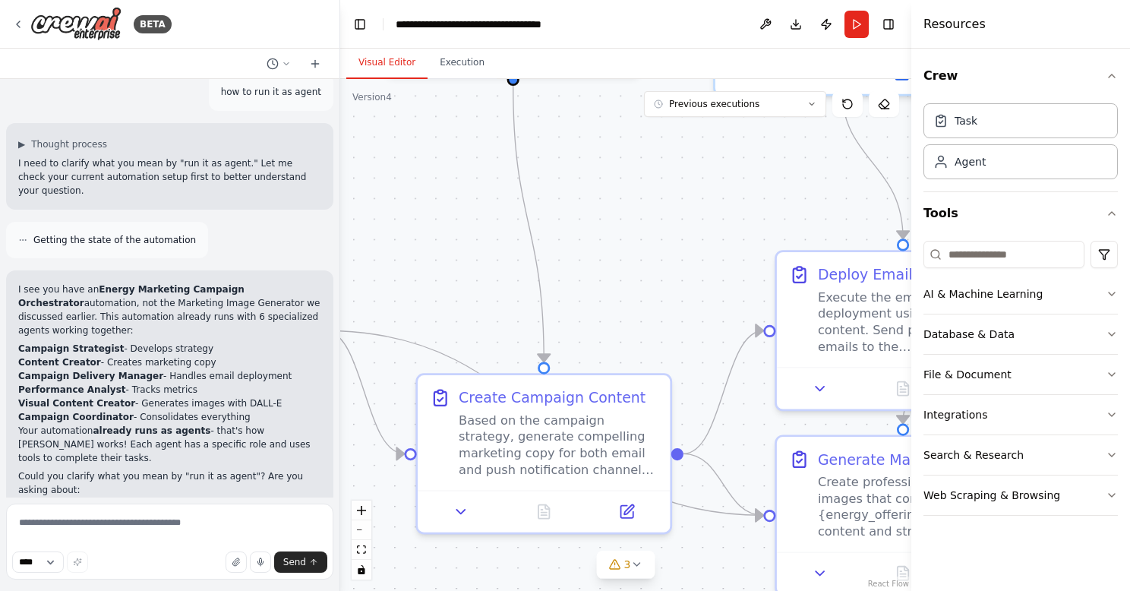
drag, startPoint x: 842, startPoint y: 346, endPoint x: 512, endPoint y: 293, distance: 334.5
click at [516, 296] on div ".deletable-edge-delete-btn { width: 20px; height: 20px; border: 0px solid #ffff…" at bounding box center [625, 335] width 571 height 512
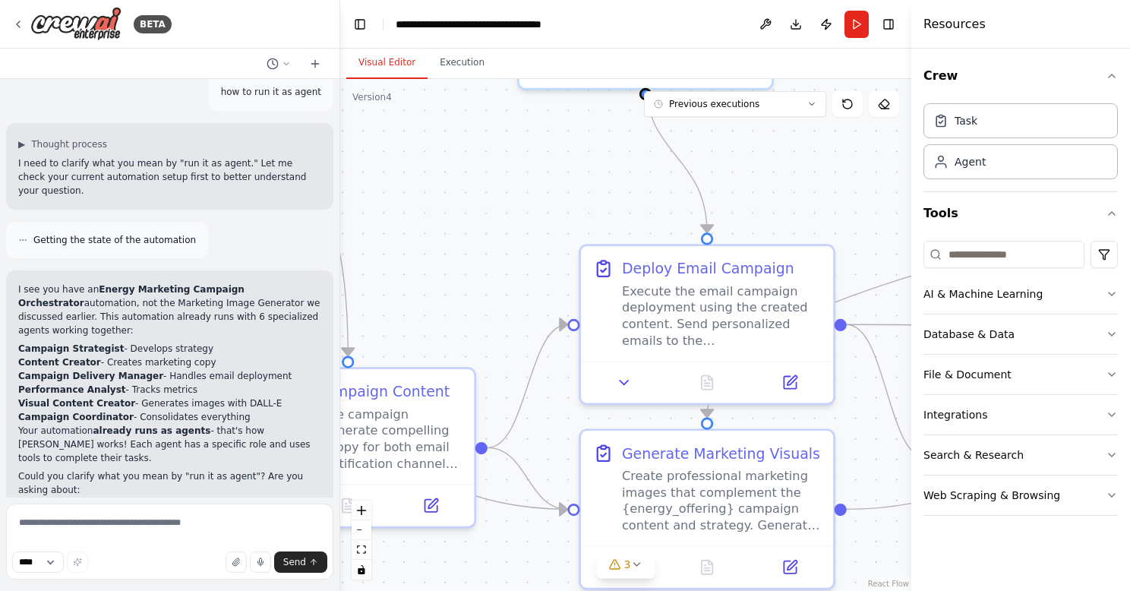
drag, startPoint x: 619, startPoint y: 223, endPoint x: 407, endPoint y: 218, distance: 211.9
click at [407, 218] on div ".deletable-edge-delete-btn { width: 20px; height: 20px; border: 0px solid #ffff…" at bounding box center [625, 335] width 571 height 512
